Goal: Information Seeking & Learning: Learn about a topic

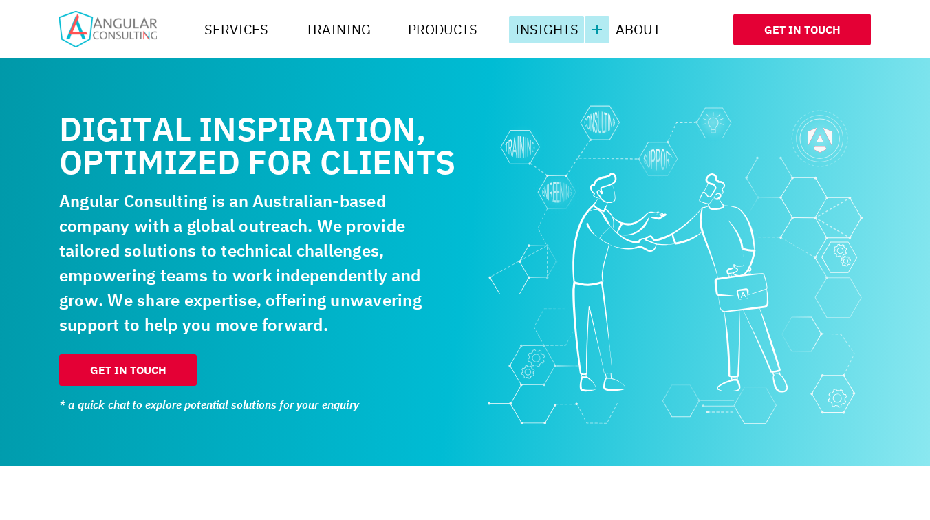
click at [531, 18] on link "Insights" at bounding box center [546, 30] width 75 height 28
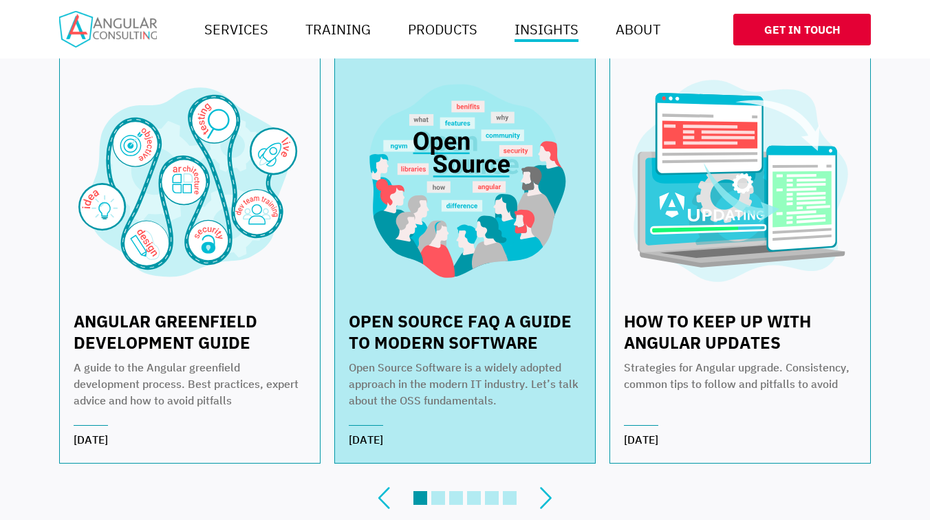
scroll to position [312, 0]
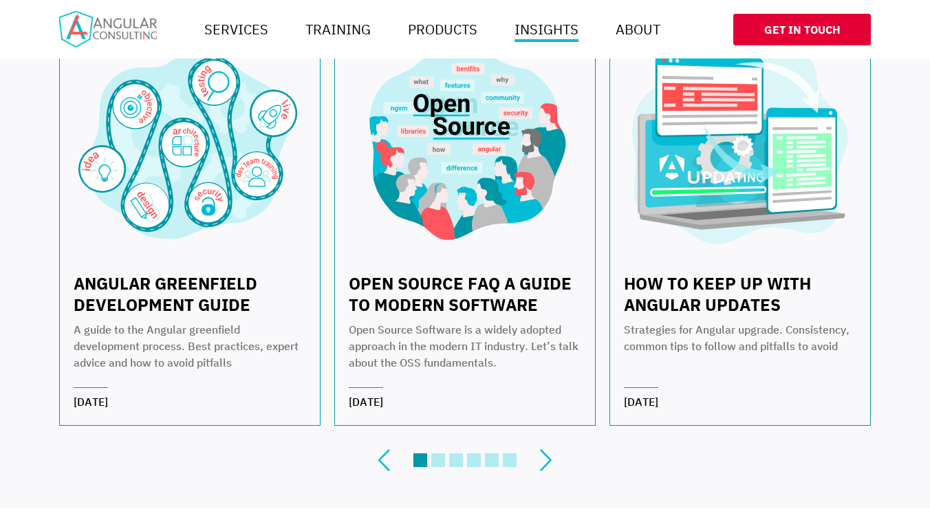
click at [549, 459] on icon "Blog carousel" at bounding box center [546, 460] width 12 height 22
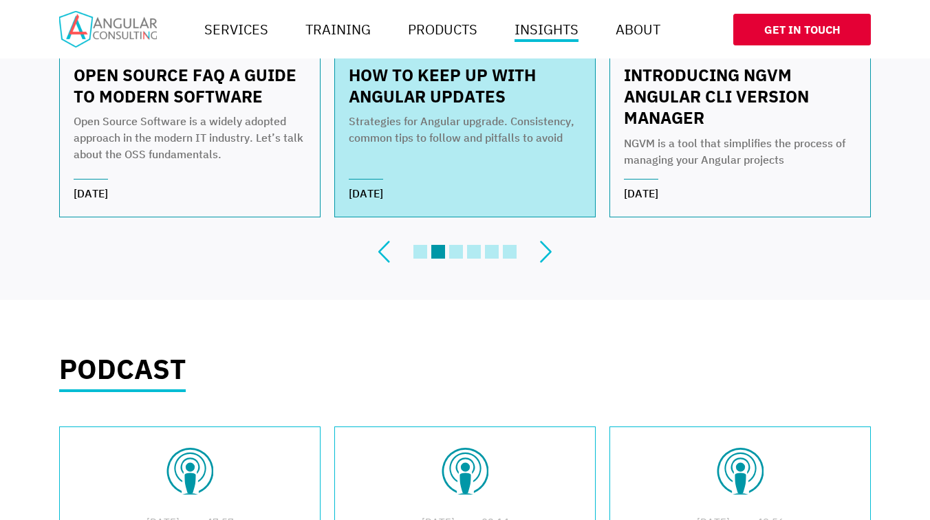
scroll to position [516, 0]
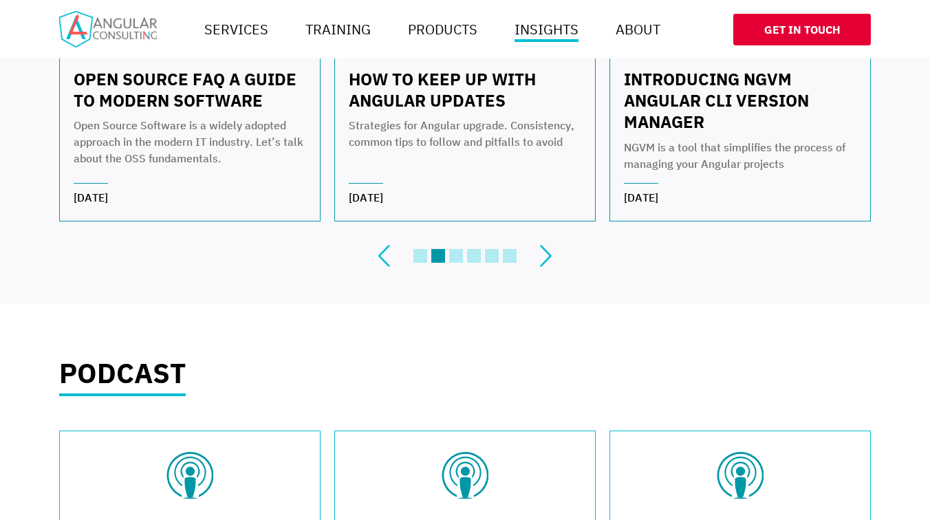
click at [455, 259] on button "Go to slide 3 of 6" at bounding box center [456, 256] width 14 height 14
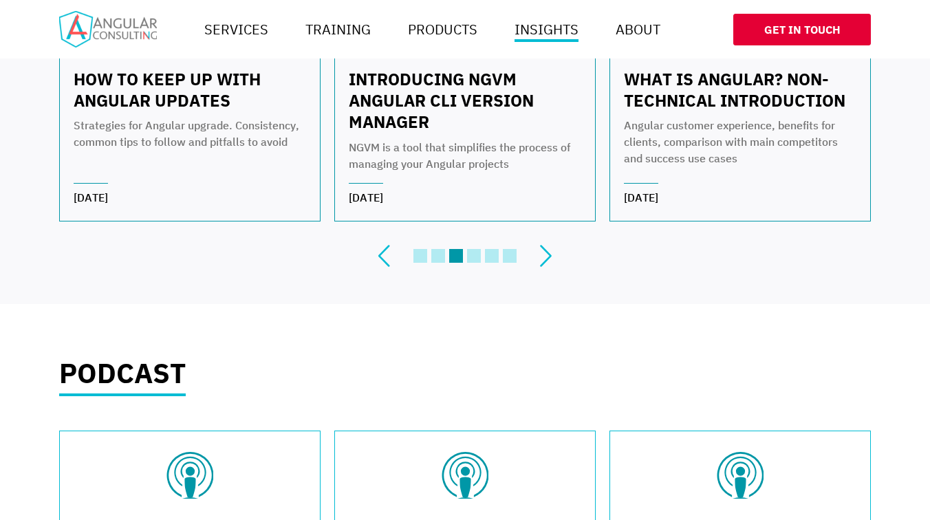
click at [474, 262] on button "Go to slide 4 of 6" at bounding box center [474, 256] width 14 height 14
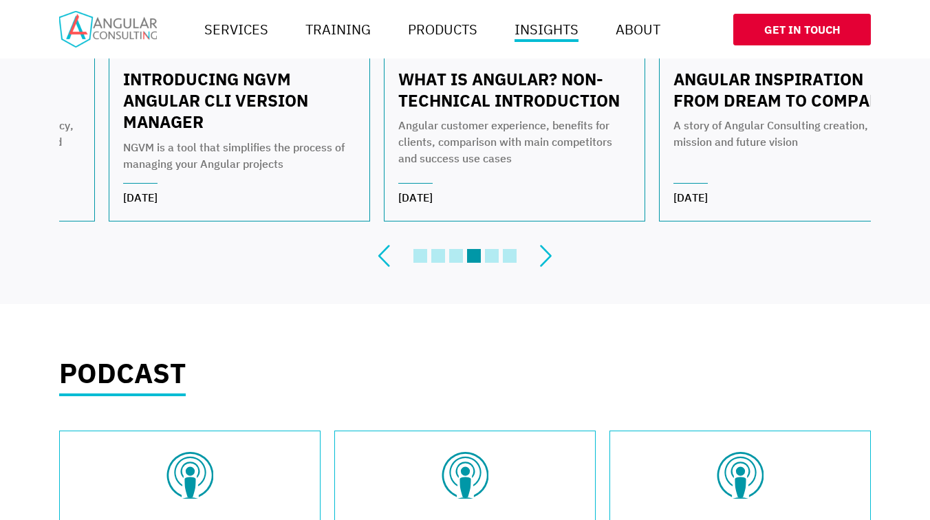
click at [500, 259] on div "Blog carousel" at bounding box center [465, 256] width 103 height 69
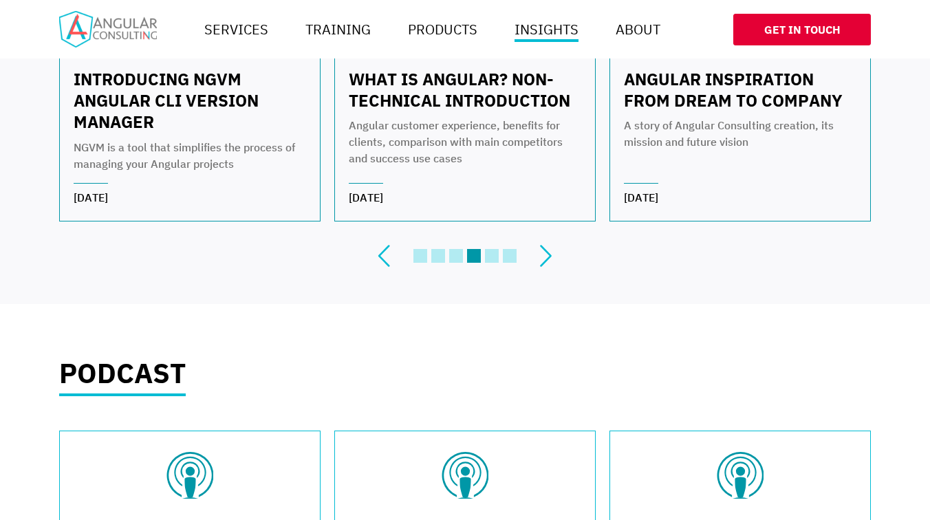
click at [511, 259] on button "Go to slide 6 of 6" at bounding box center [510, 256] width 14 height 14
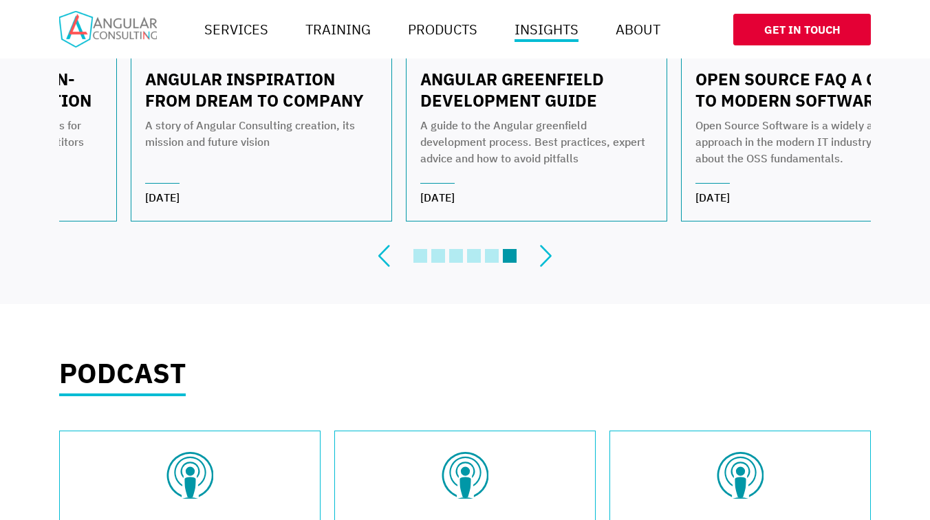
scroll to position [0, 2202]
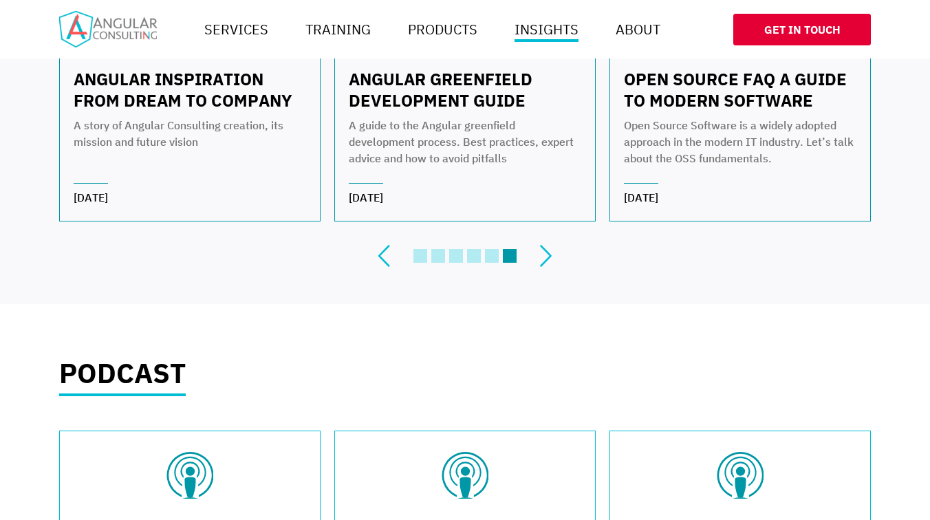
click at [420, 254] on button "Go to slide 1 of 6" at bounding box center [421, 256] width 14 height 14
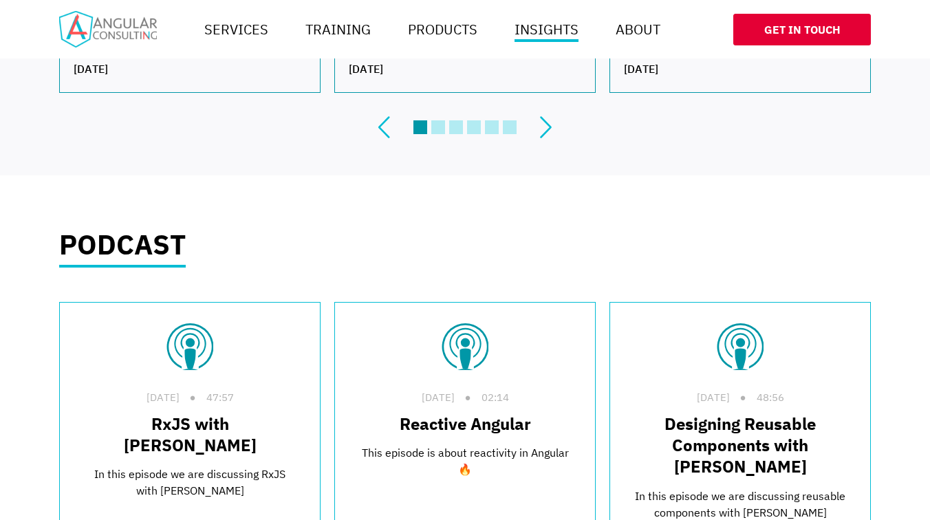
scroll to position [648, 0]
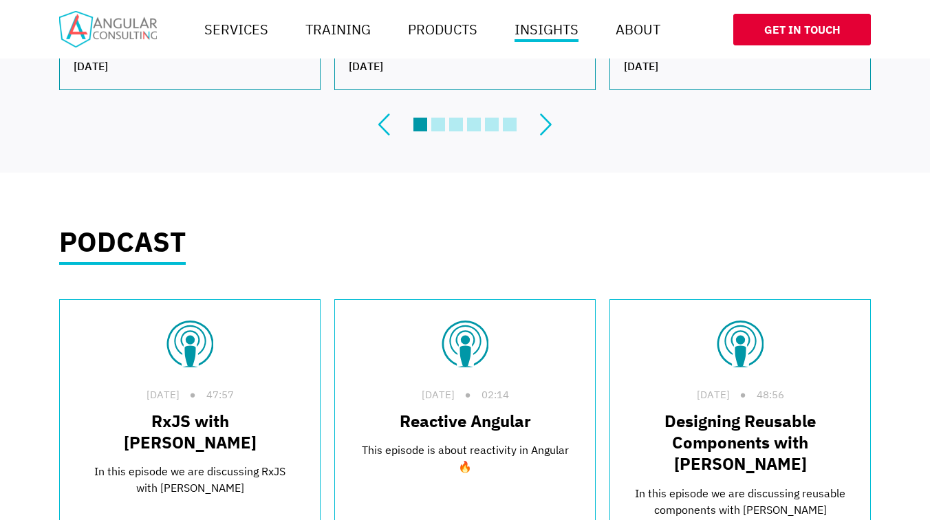
drag, startPoint x: 365, startPoint y: 169, endPoint x: 430, endPoint y: 169, distance: 64.7
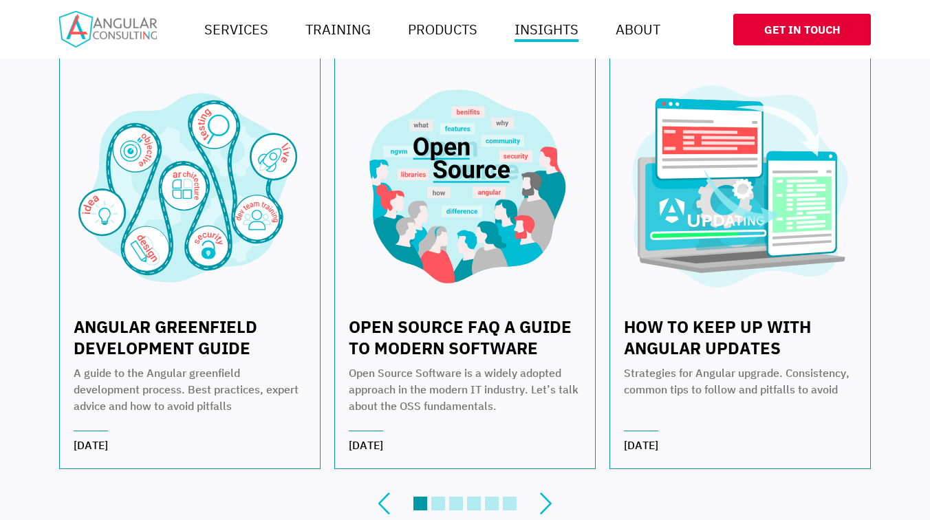
scroll to position [255, 0]
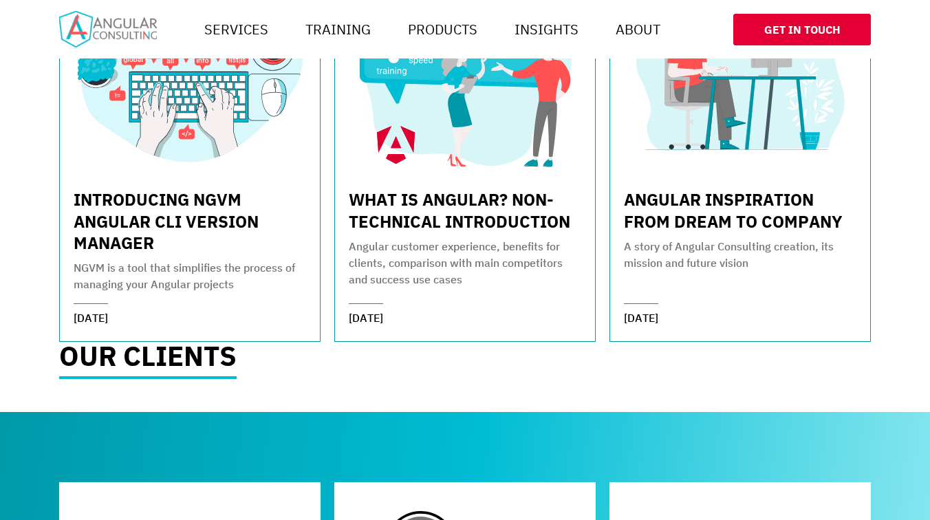
scroll to position [895, 0]
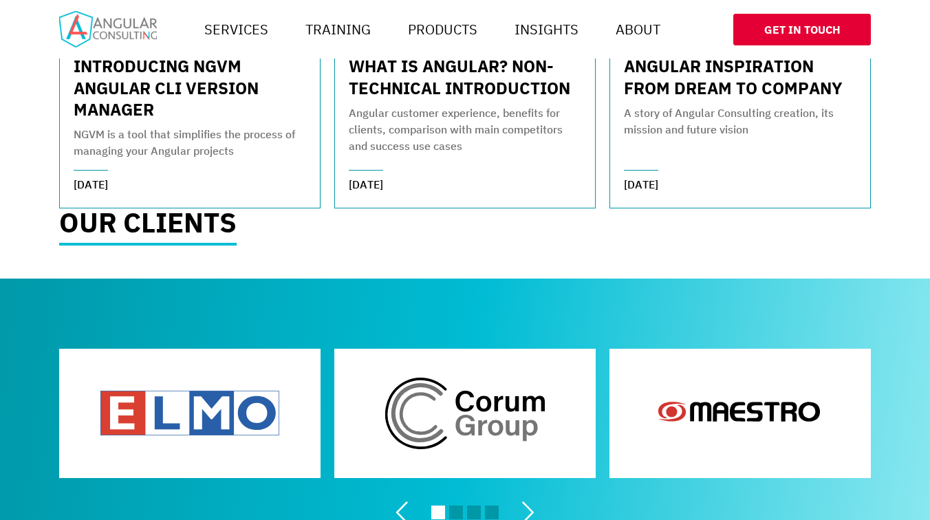
click at [444, 256] on div "Our clients" at bounding box center [465, 378] width 862 height 339
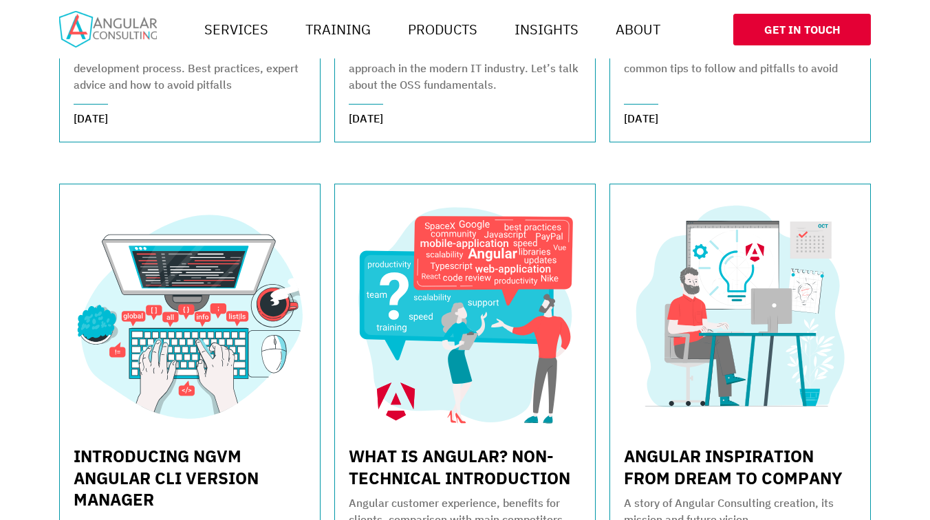
scroll to position [518, 0]
